Goal: Find specific page/section: Find specific page/section

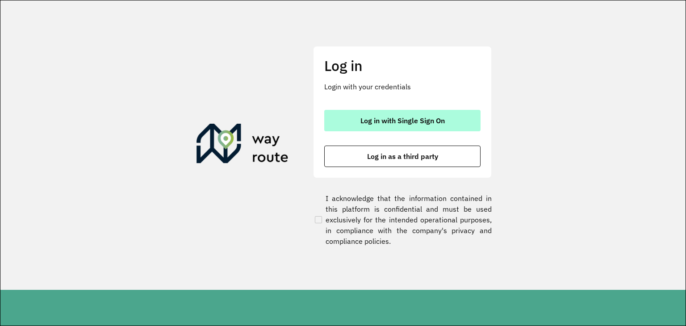
click at [424, 118] on span "Log in with Single Sign On" at bounding box center [402, 120] width 84 height 7
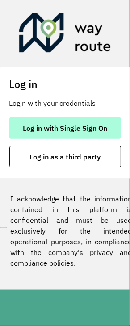
click at [74, 122] on button "Log in with Single Sign On" at bounding box center [65, 127] width 112 height 21
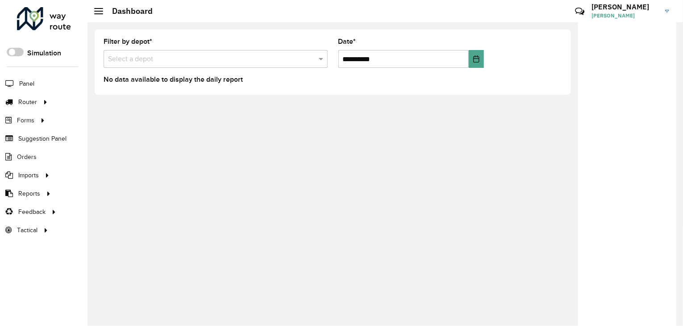
click at [149, 54] on input "text" at bounding box center [206, 59] width 197 height 11
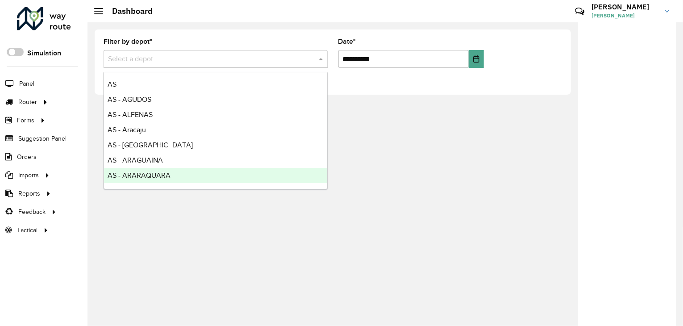
click at [275, 244] on div "**********" at bounding box center [384, 174] width 595 height 304
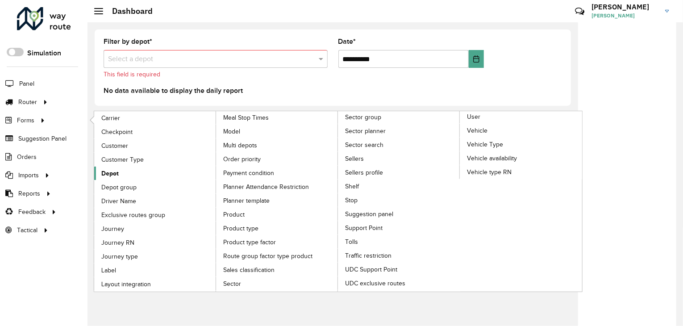
click at [109, 169] on span "Depot" at bounding box center [109, 173] width 17 height 9
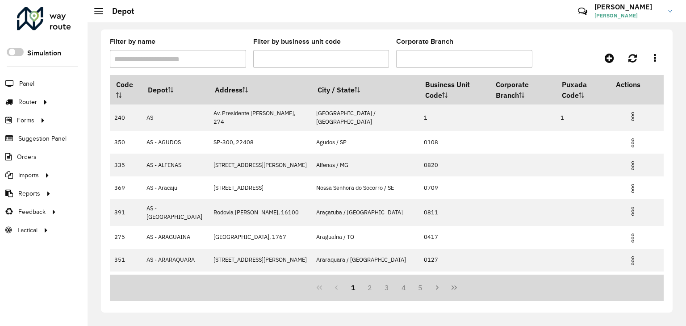
click at [190, 53] on input "Filter by name" at bounding box center [178, 59] width 136 height 18
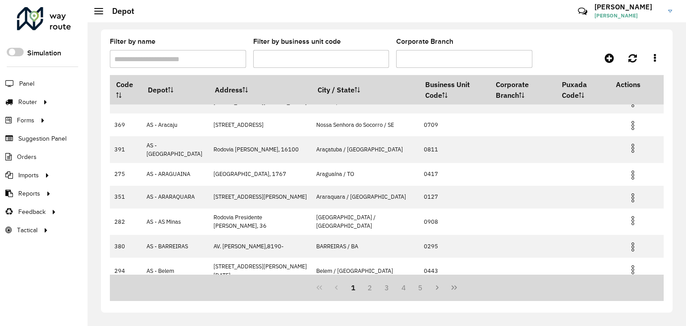
scroll to position [117, 0]
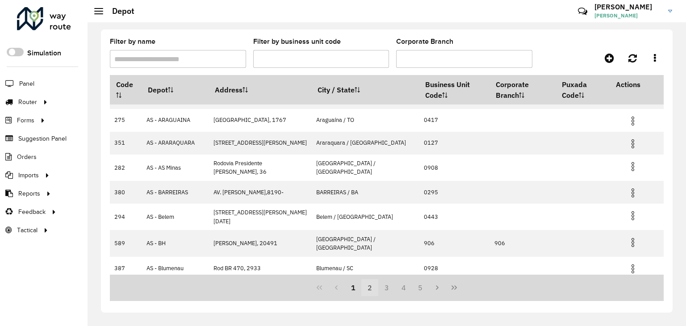
click at [370, 291] on button "2" at bounding box center [369, 287] width 17 height 17
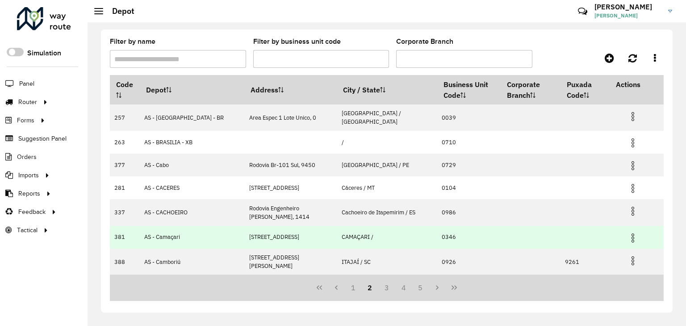
click at [630, 236] on img at bounding box center [632, 238] width 11 height 11
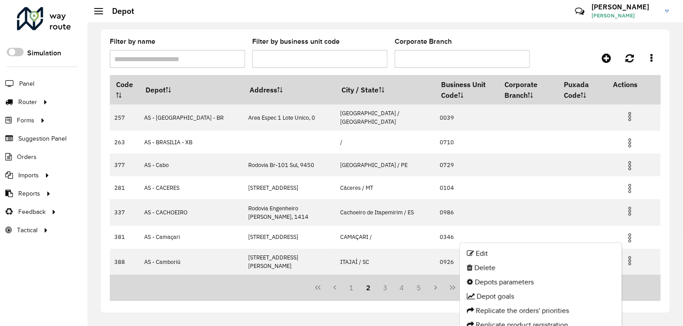
drag, startPoint x: 183, startPoint y: 302, endPoint x: 187, endPoint y: 300, distance: 4.7
click at [183, 302] on div "Filter by name Filter by business unit code Corporate Branch Code Depot Address…" at bounding box center [385, 170] width 569 height 283
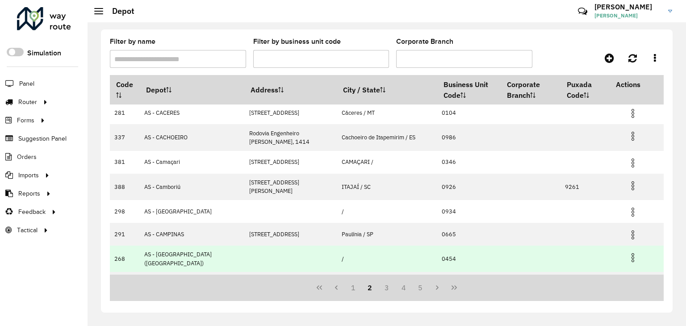
scroll to position [113, 0]
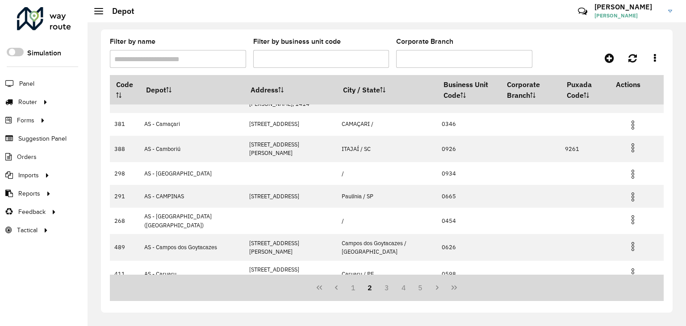
click at [225, 61] on input "Filter by name" at bounding box center [178, 59] width 136 height 18
click at [217, 56] on input "Filter by name" at bounding box center [178, 59] width 136 height 18
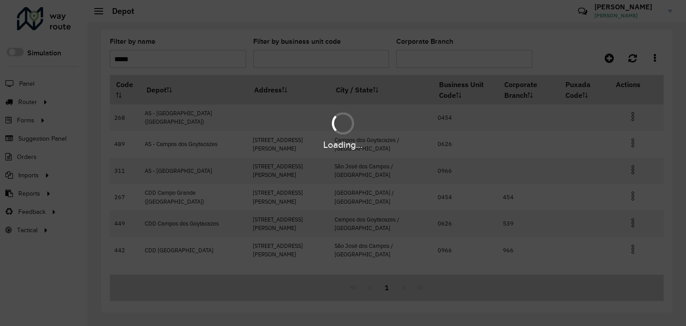
scroll to position [0, 0]
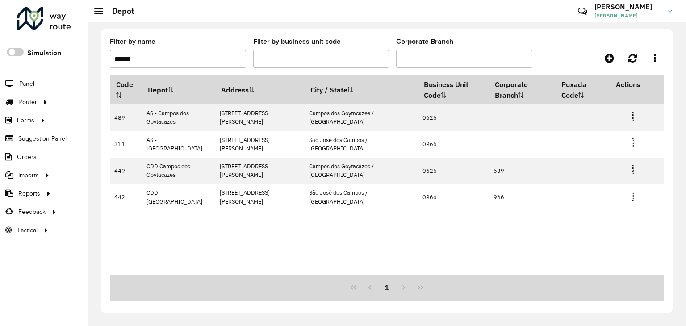
type input "******"
